Goal: Check status: Check status

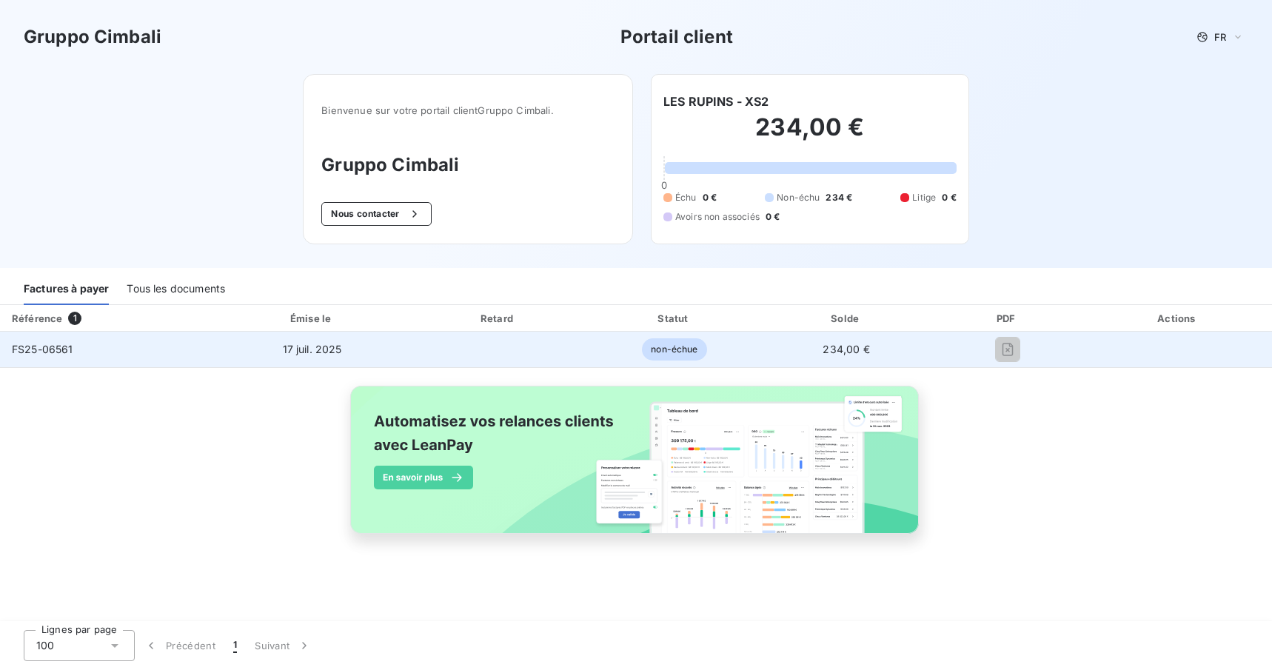
click at [1039, 348] on div at bounding box center [1008, 350] width 129 height 24
click at [878, 347] on td "234,00 €" at bounding box center [846, 350] width 170 height 36
click at [931, 347] on td "234,00 €" at bounding box center [846, 350] width 170 height 36
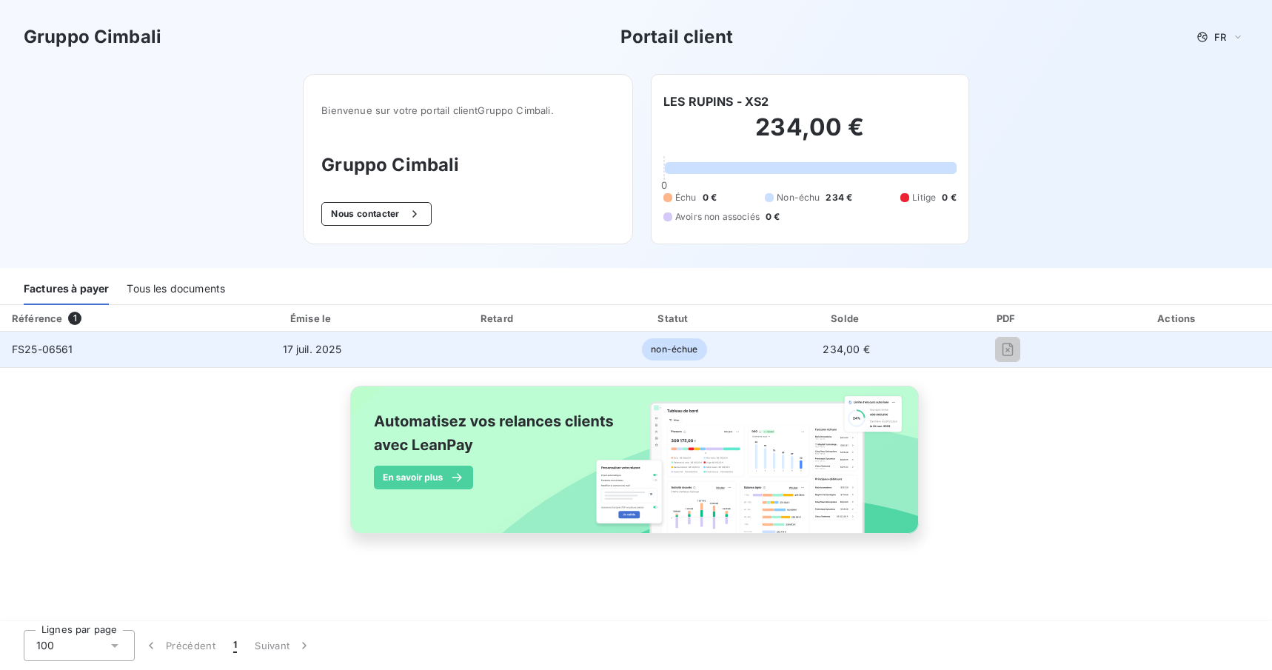
click at [707, 351] on span "non-échue" at bounding box center [674, 349] width 64 height 22
click at [410, 351] on td "17 juil. 2025" at bounding box center [313, 350] width 194 height 36
click at [1025, 350] on div at bounding box center [1008, 350] width 129 height 24
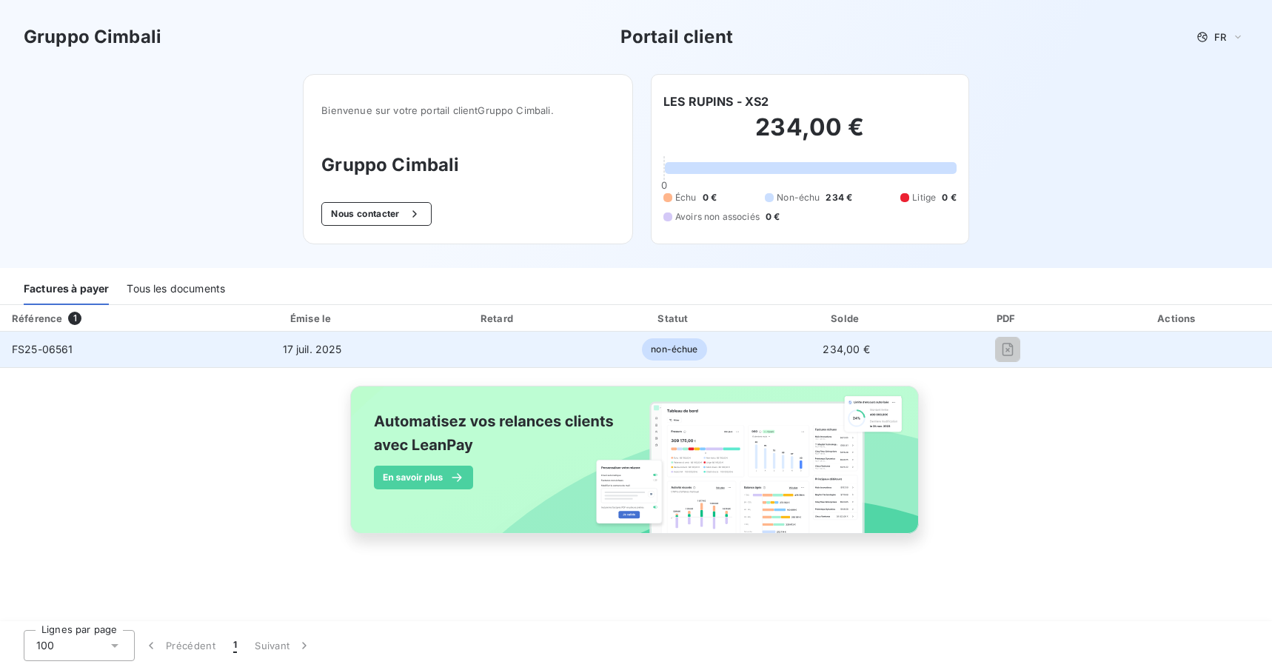
click at [1025, 350] on div at bounding box center [1008, 350] width 129 height 24
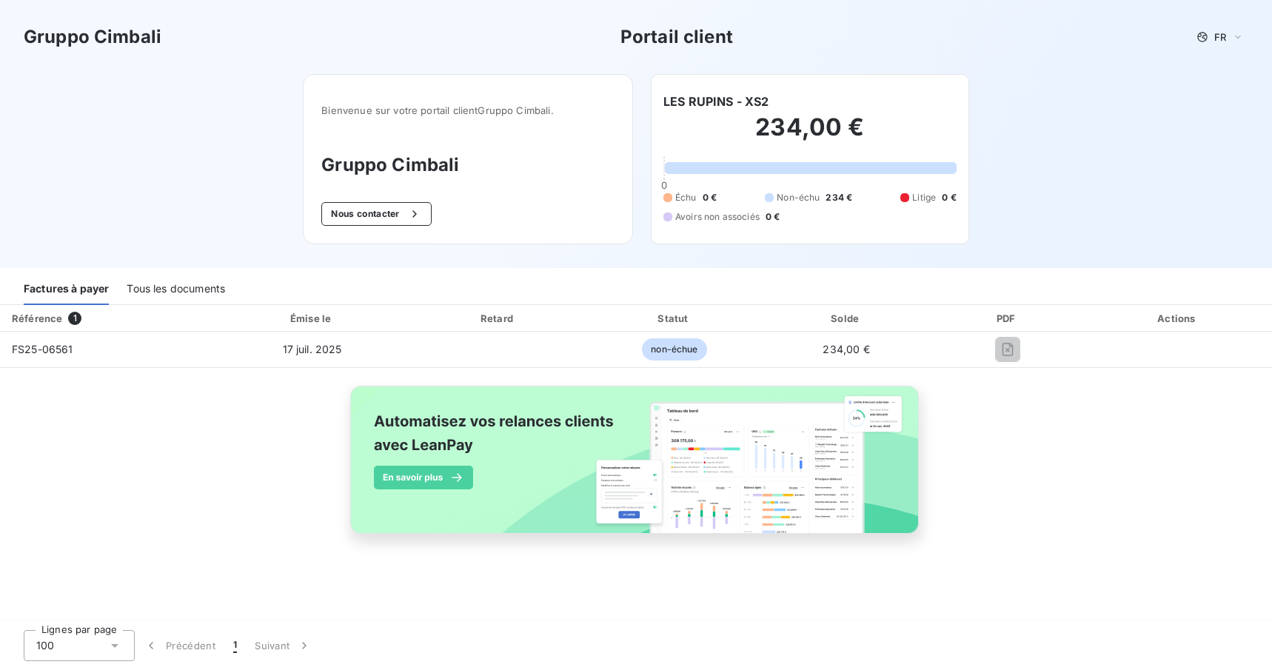
click at [178, 285] on div "Tous les documents" at bounding box center [176, 289] width 99 height 31
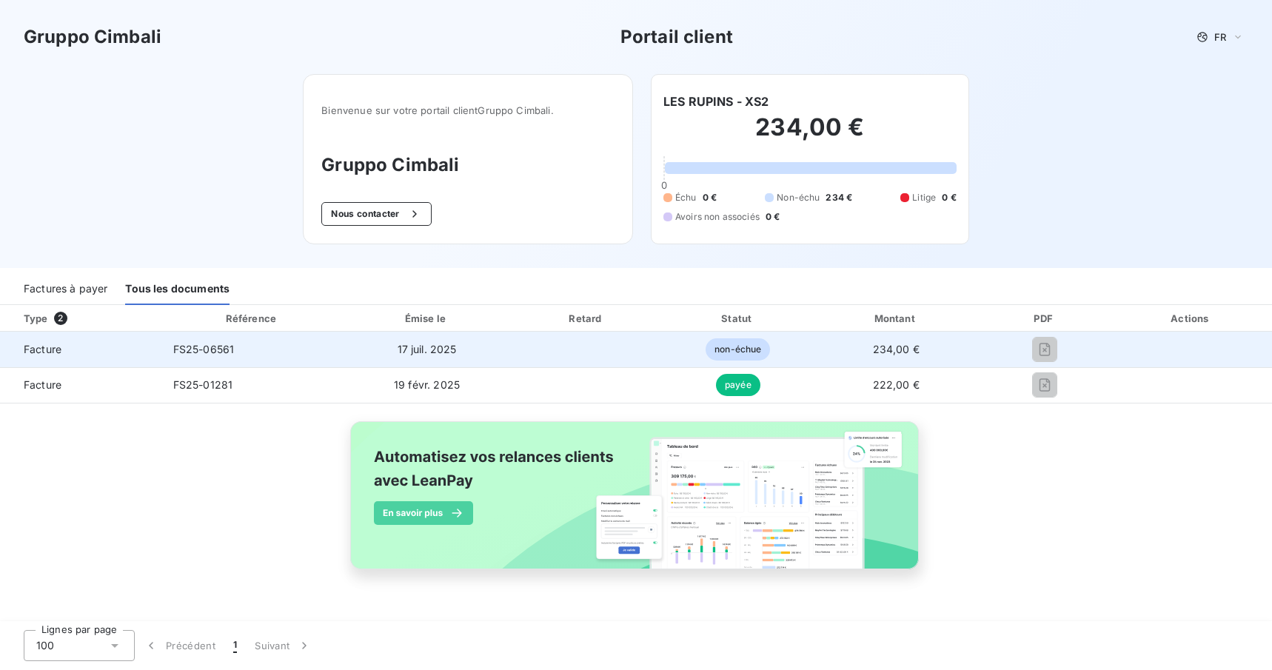
click at [770, 353] on span "non-échue" at bounding box center [738, 349] width 64 height 22
click at [920, 352] on span "234,00 €" at bounding box center [896, 349] width 47 height 13
